Goal: Transaction & Acquisition: Subscribe to service/newsletter

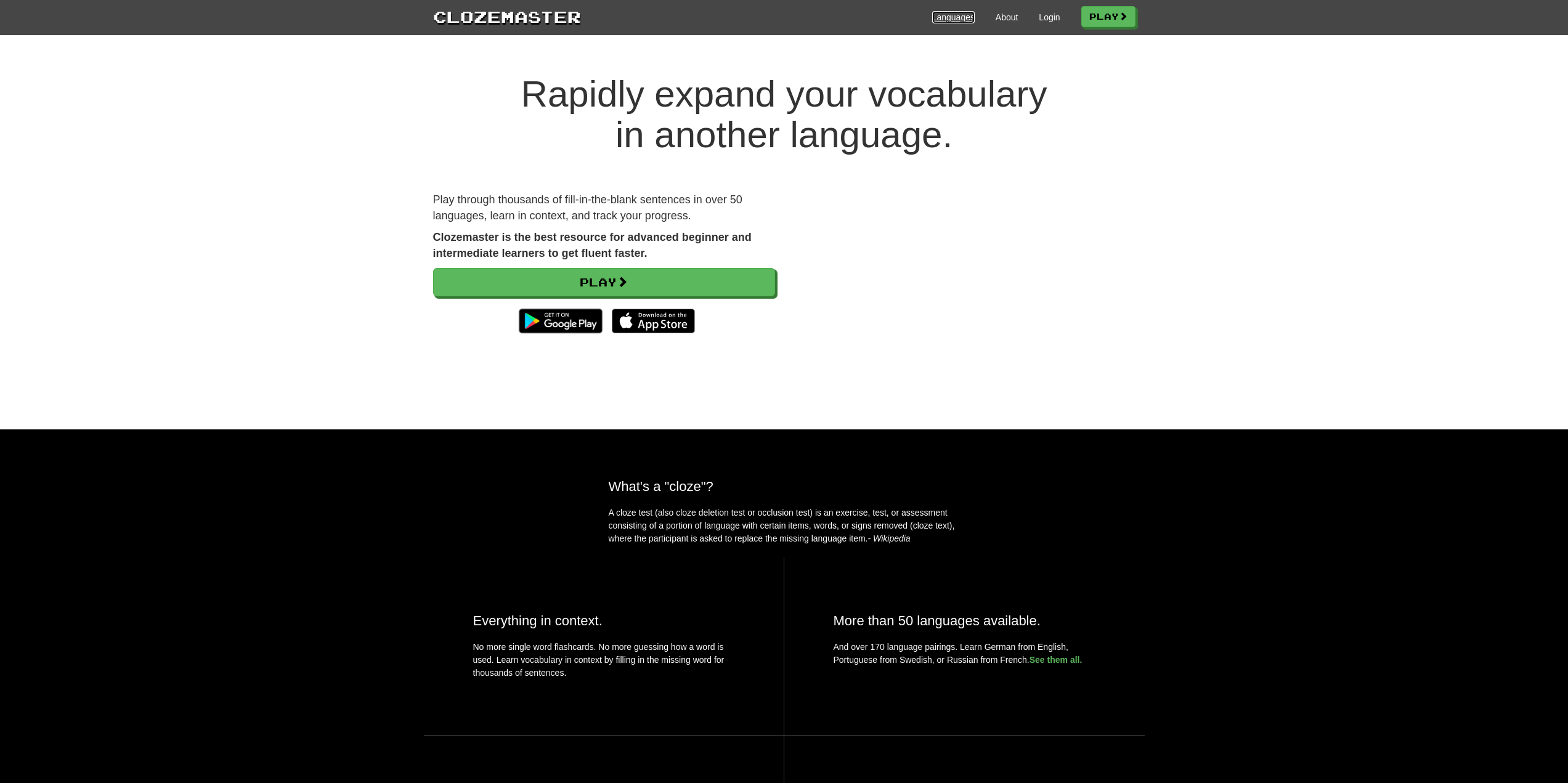
click at [954, 15] on link "Languages" at bounding box center [953, 17] width 42 height 12
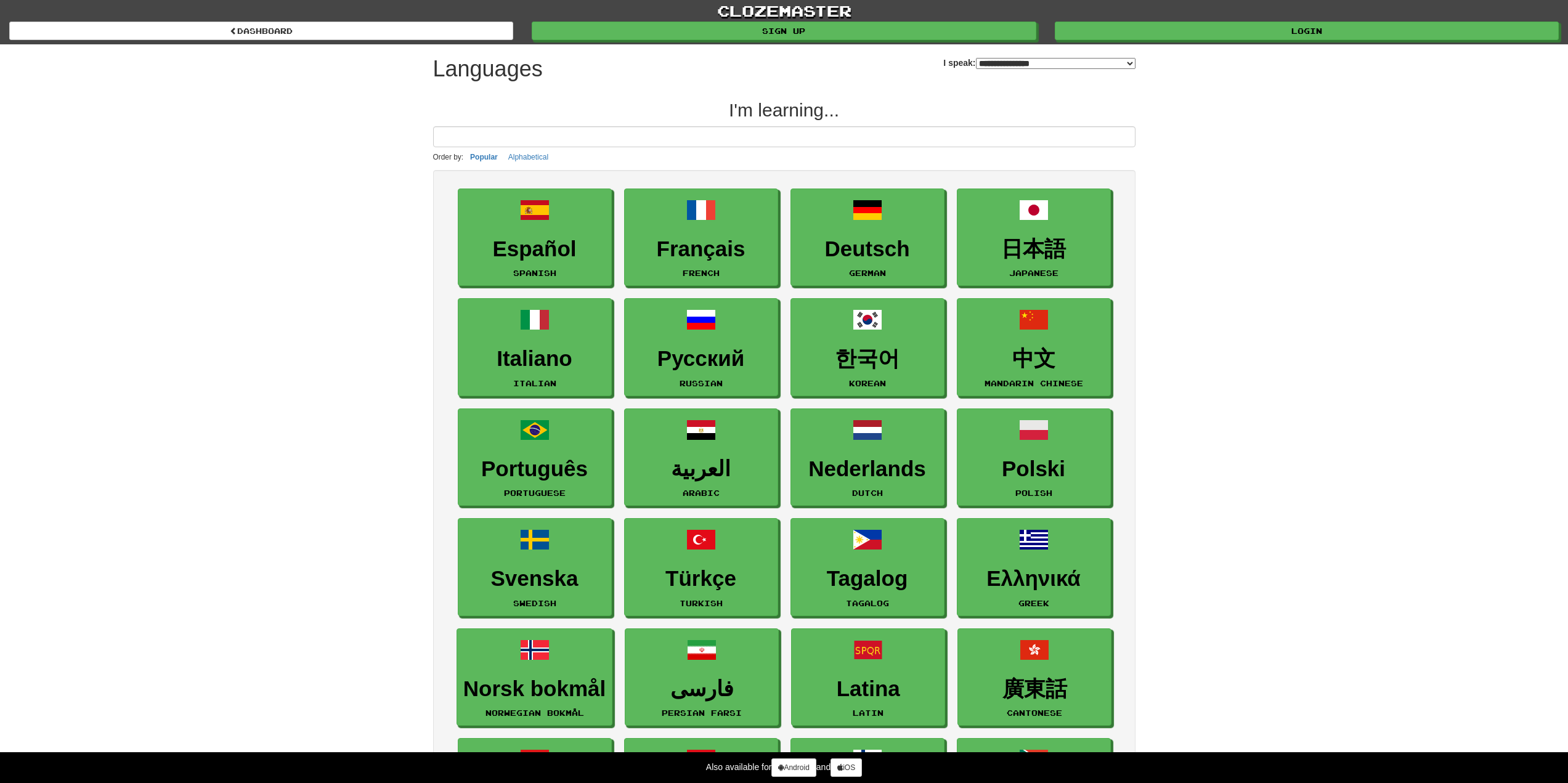
select select "*******"
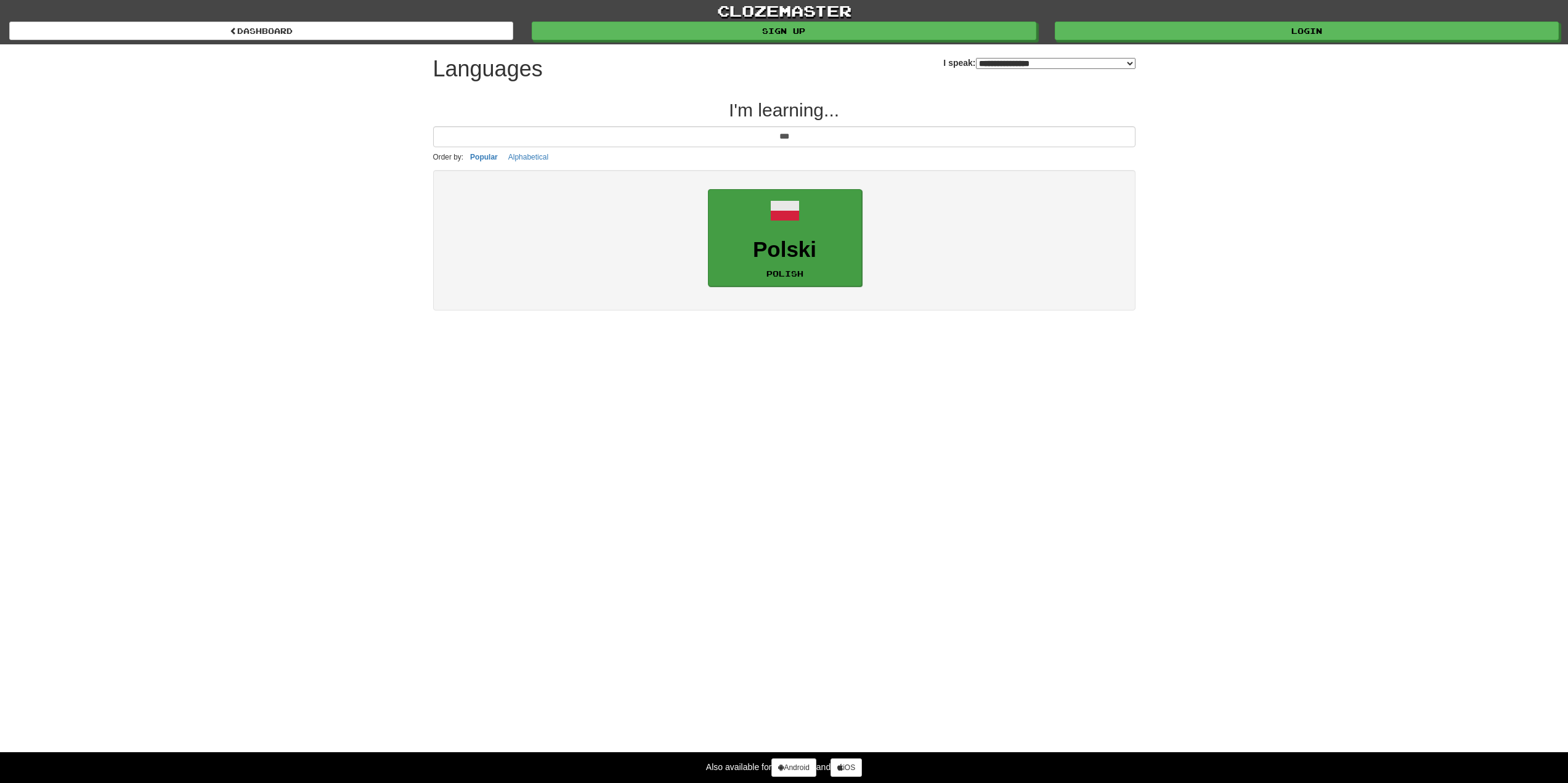
type input "***"
click at [803, 267] on link "Polski Polish" at bounding box center [785, 238] width 154 height 98
